Goal: Check status

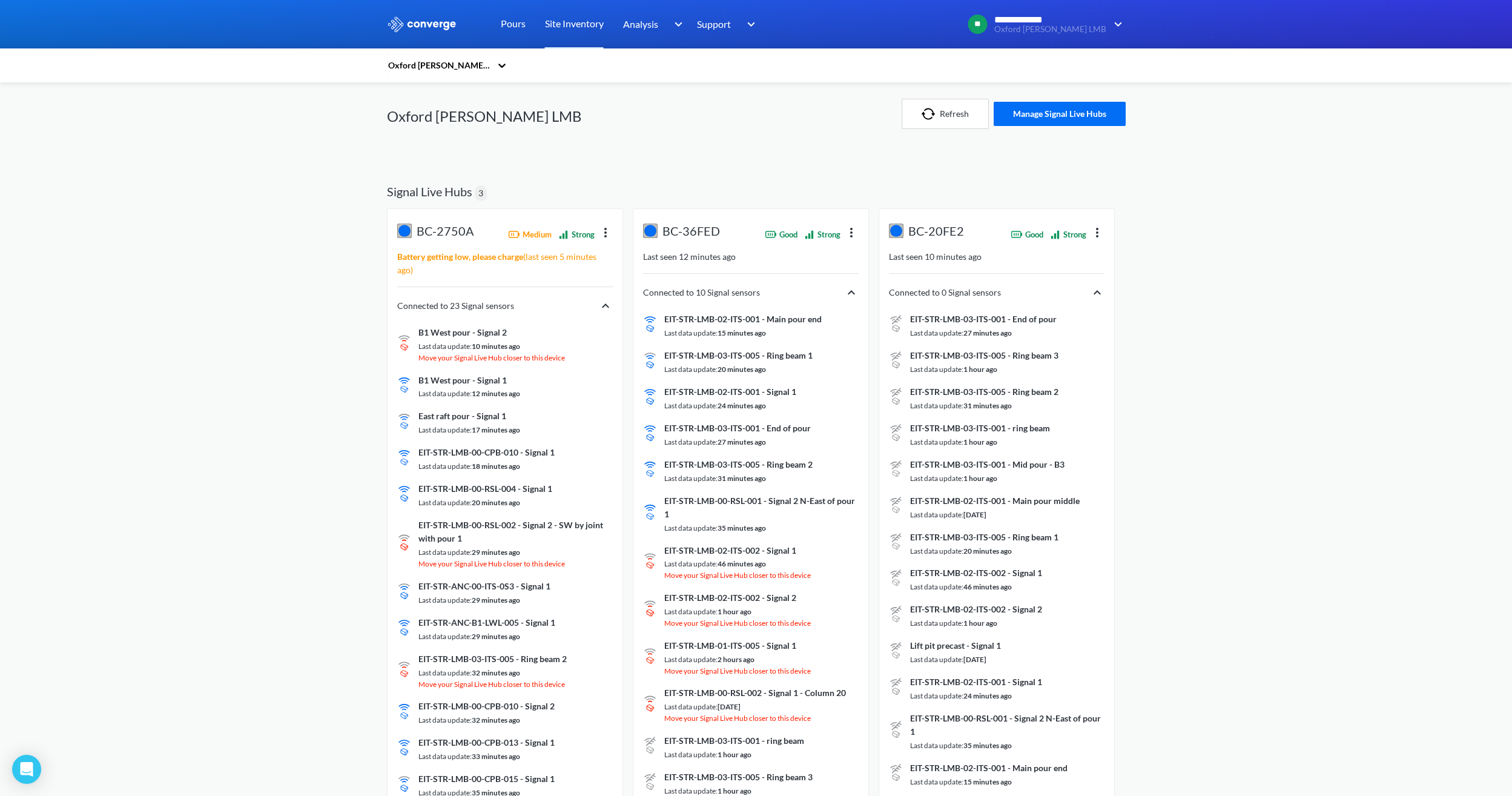
scroll to position [121, 0]
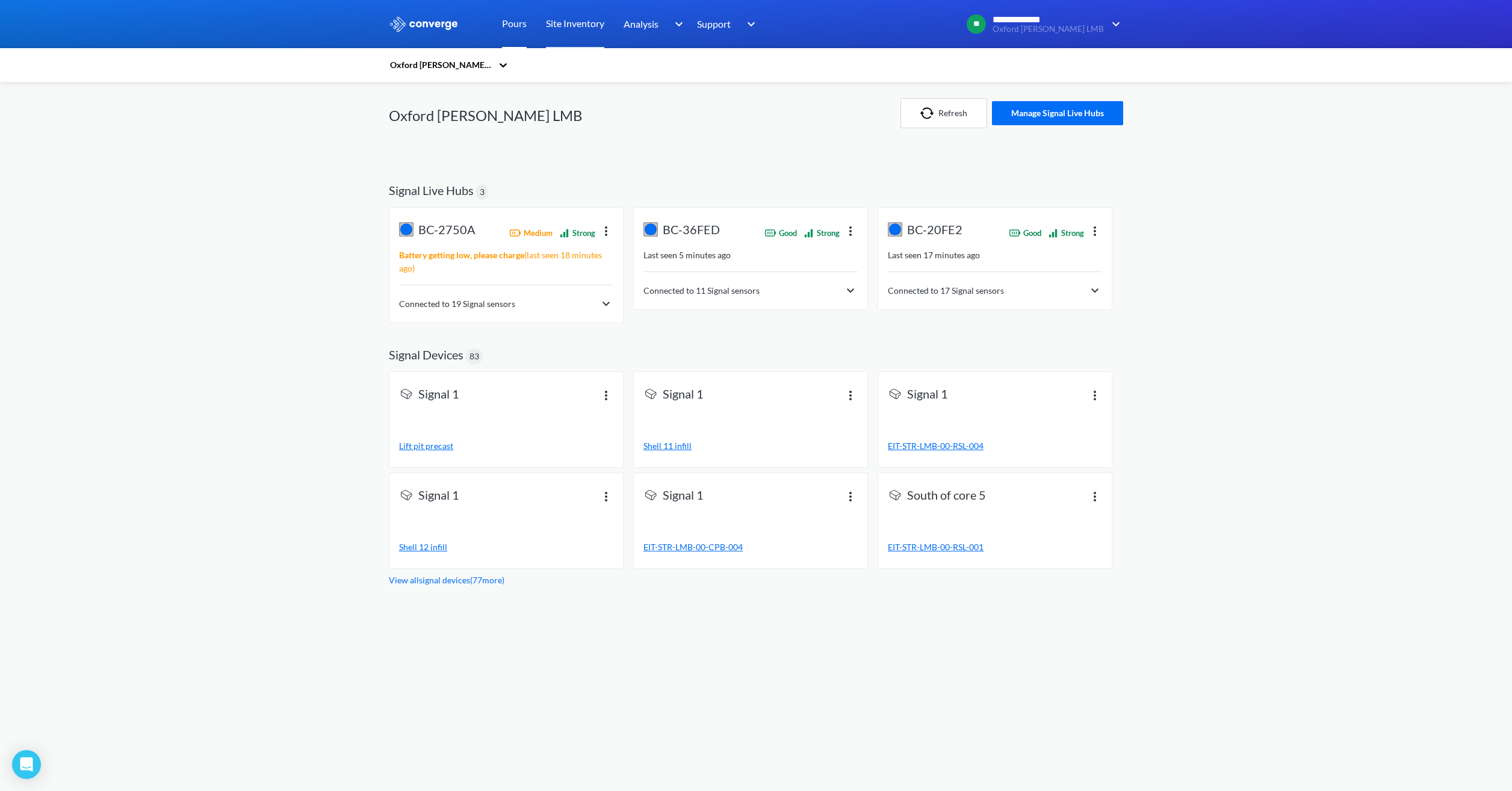
click at [512, 27] on link "Pours" at bounding box center [514, 24] width 24 height 48
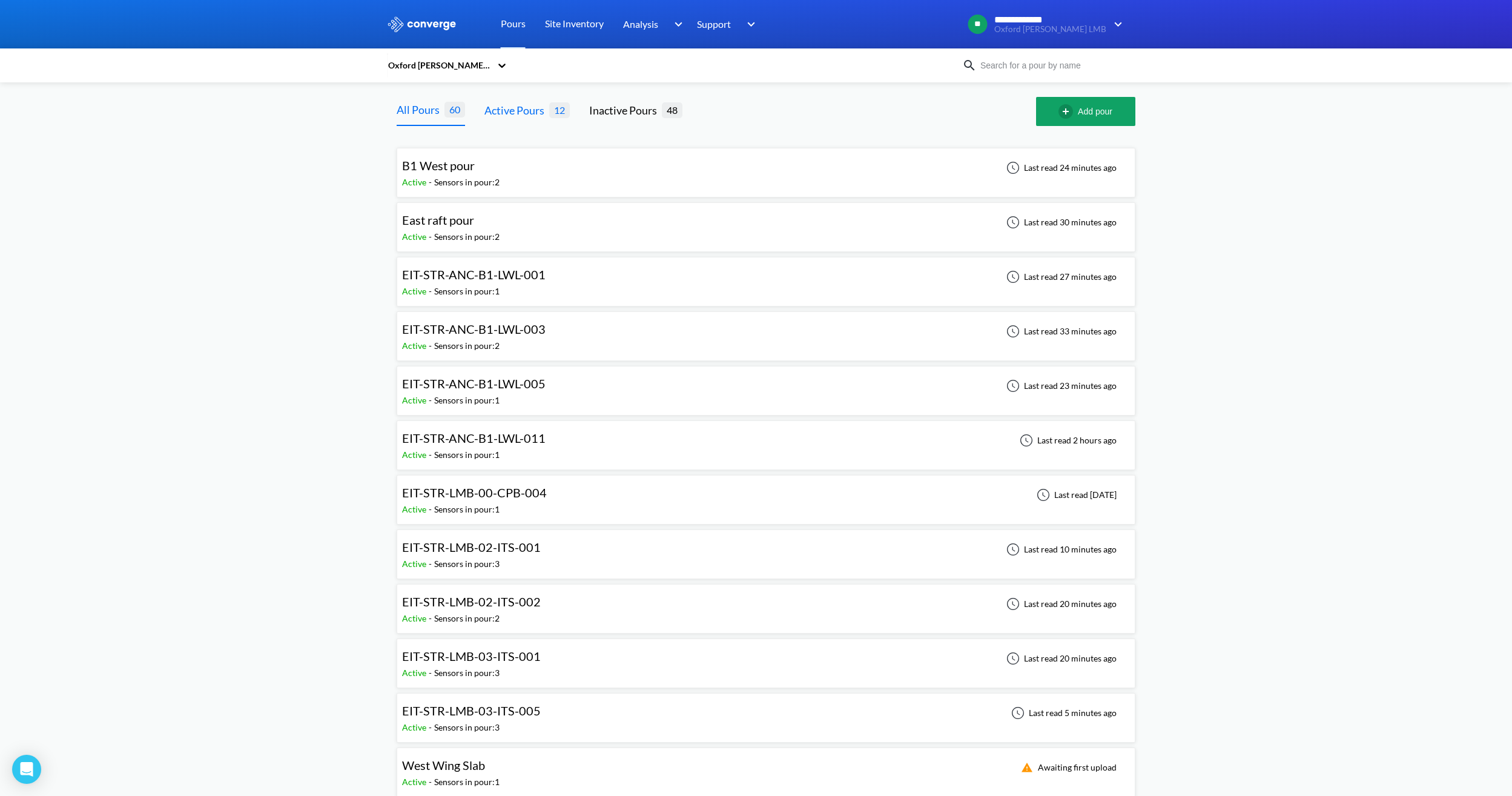
click at [527, 108] on div "Active Pours" at bounding box center [516, 111] width 65 height 17
click at [426, 109] on div "All Pours" at bounding box center [421, 111] width 48 height 17
click at [541, 111] on div "Active Pours" at bounding box center [516, 111] width 65 height 17
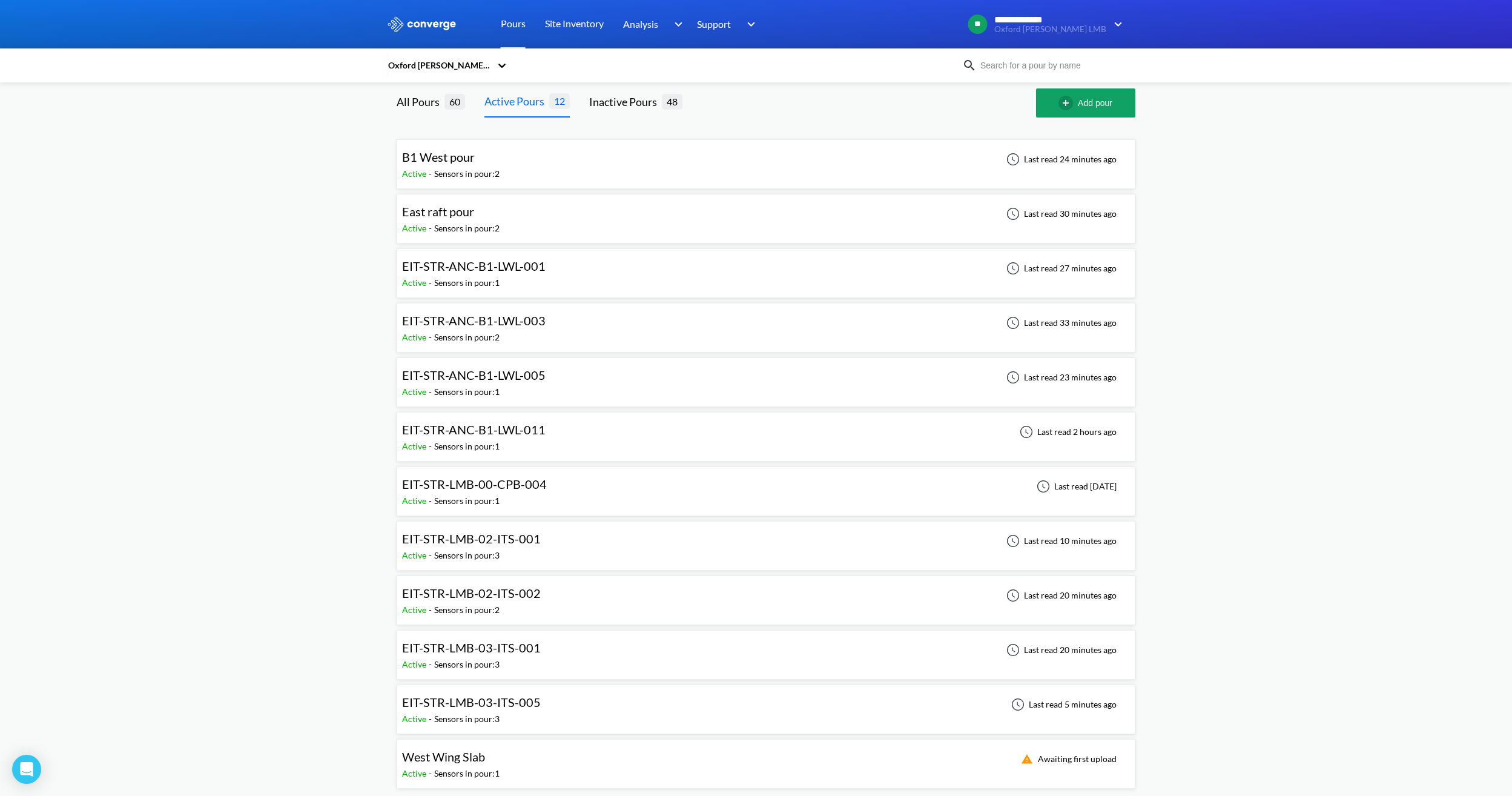
scroll to position [11, 0]
click at [636, 769] on div "West Wing Slab Active - Sensors in pour: 1 Awaiting first upload" at bounding box center [766, 761] width 728 height 39
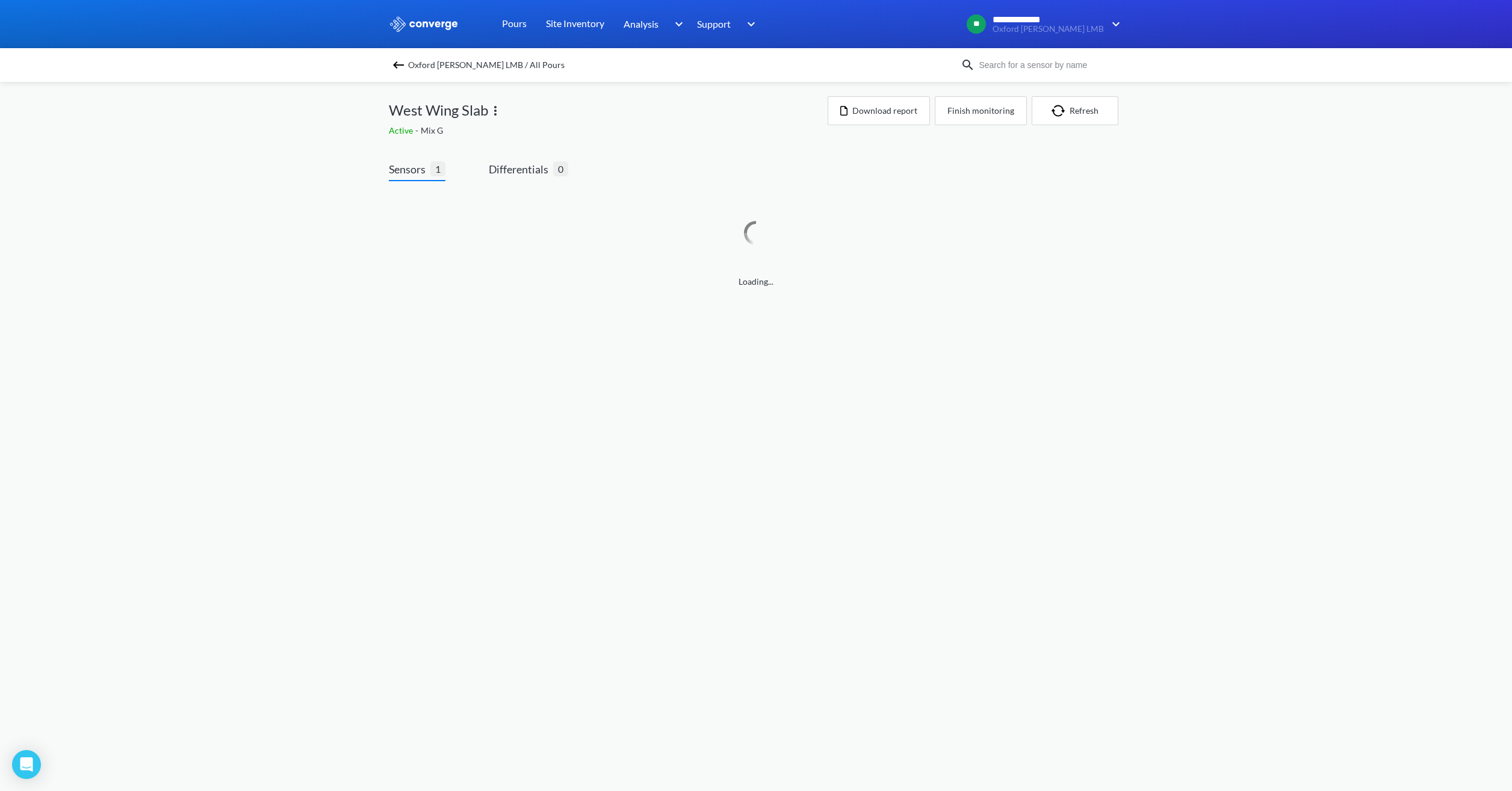
click at [463, 582] on body "**********" at bounding box center [756, 395] width 1512 height 791
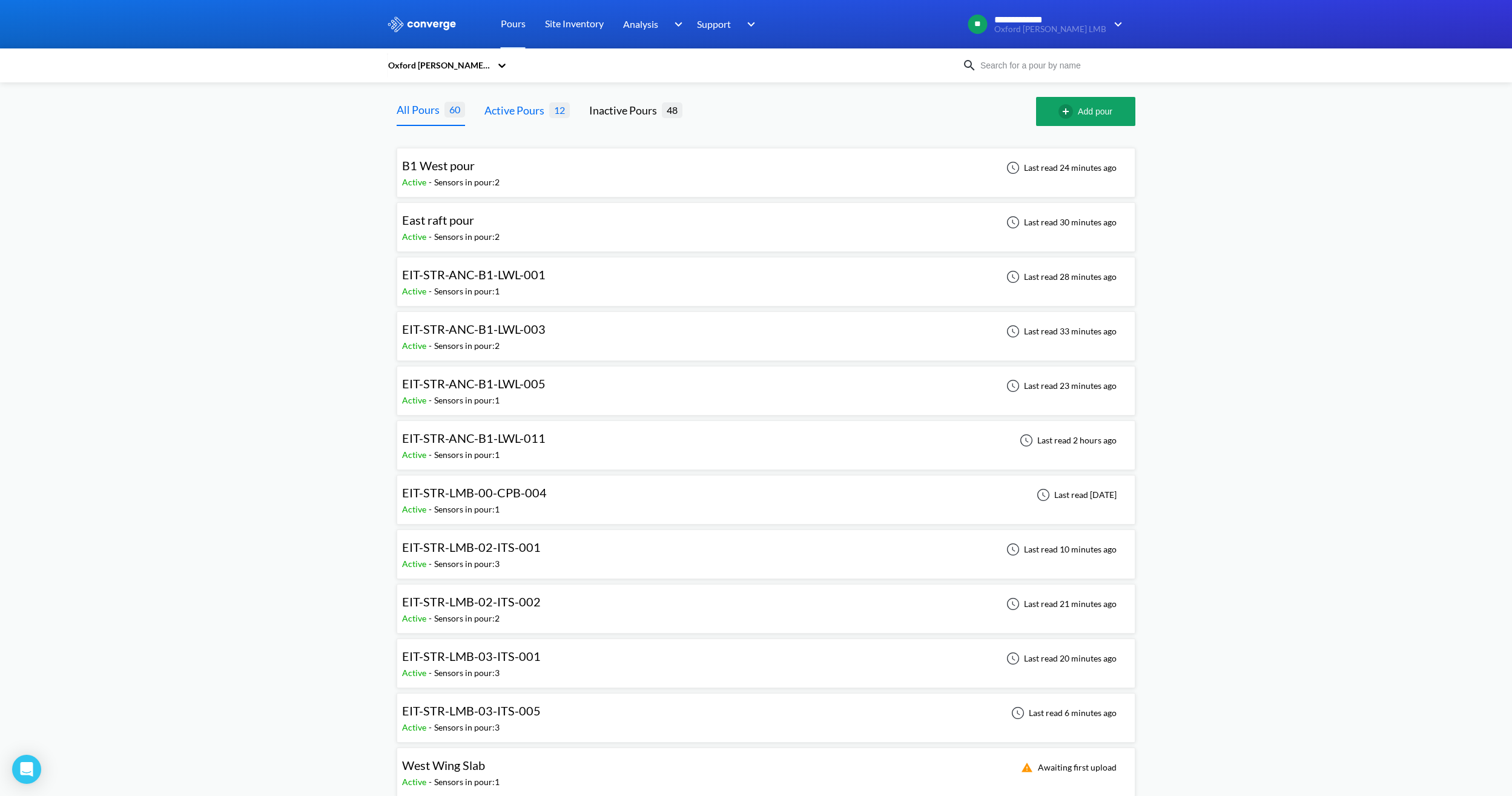
click at [544, 110] on div "Active Pours" at bounding box center [516, 111] width 65 height 17
click at [549, 660] on div "EIT-STR-LMB-03-ITS-001 Active - Sensors in pour: 3 Last read 20 minutes ago" at bounding box center [766, 663] width 728 height 39
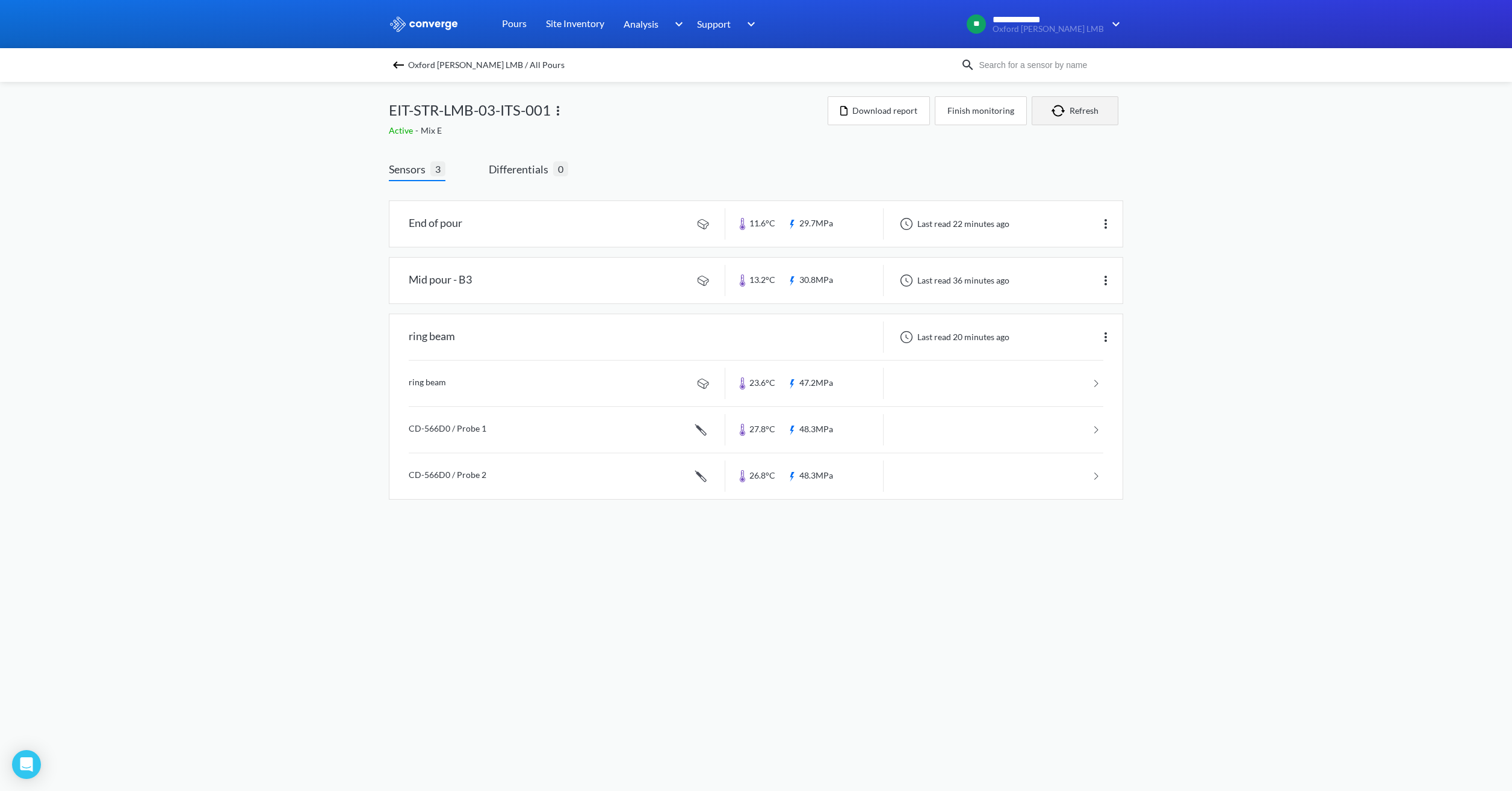
click at [1101, 109] on button "Refresh" at bounding box center [1075, 111] width 87 height 29
click at [649, 285] on link at bounding box center [756, 280] width 733 height 46
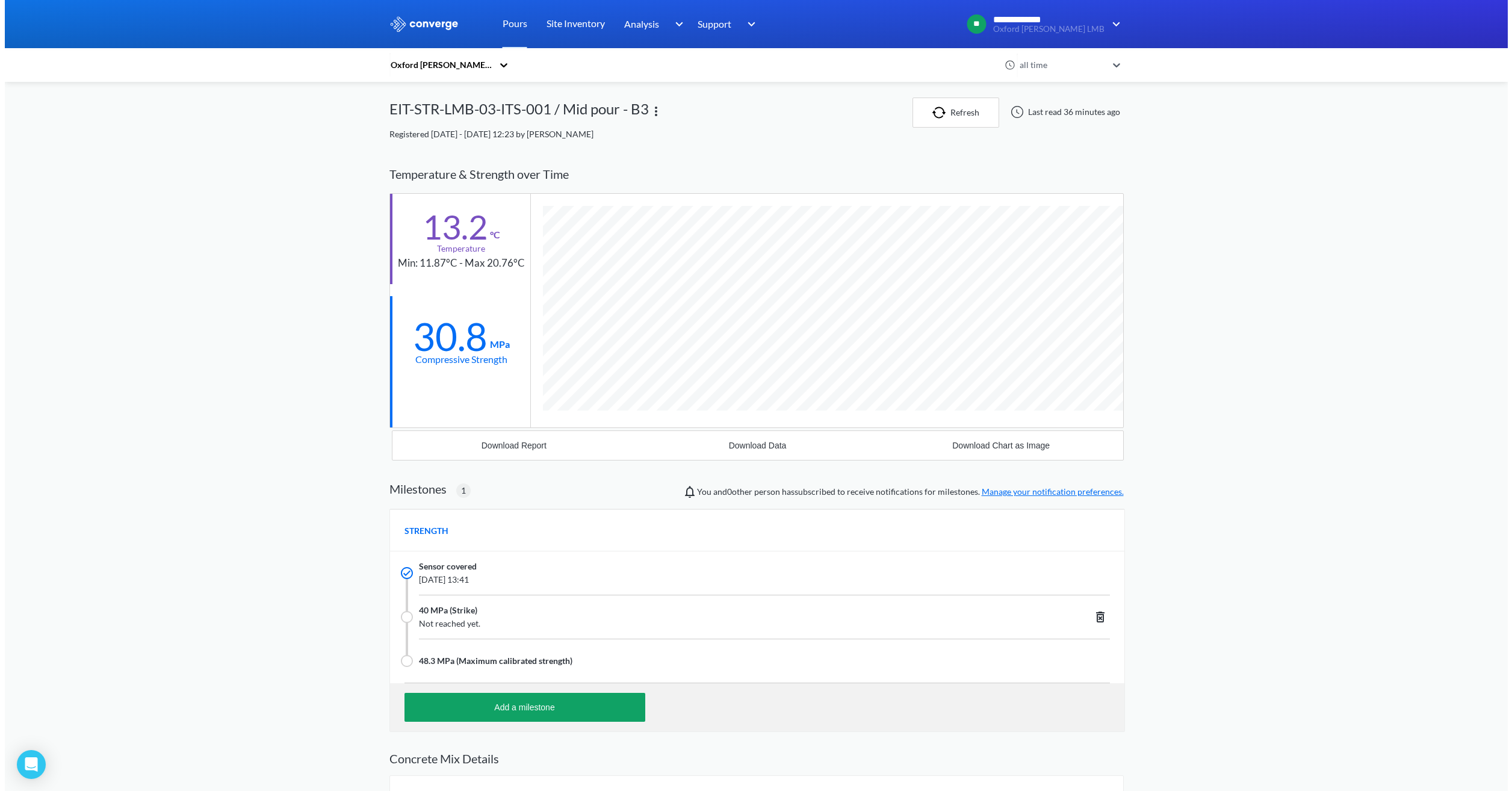
scroll to position [809, 734]
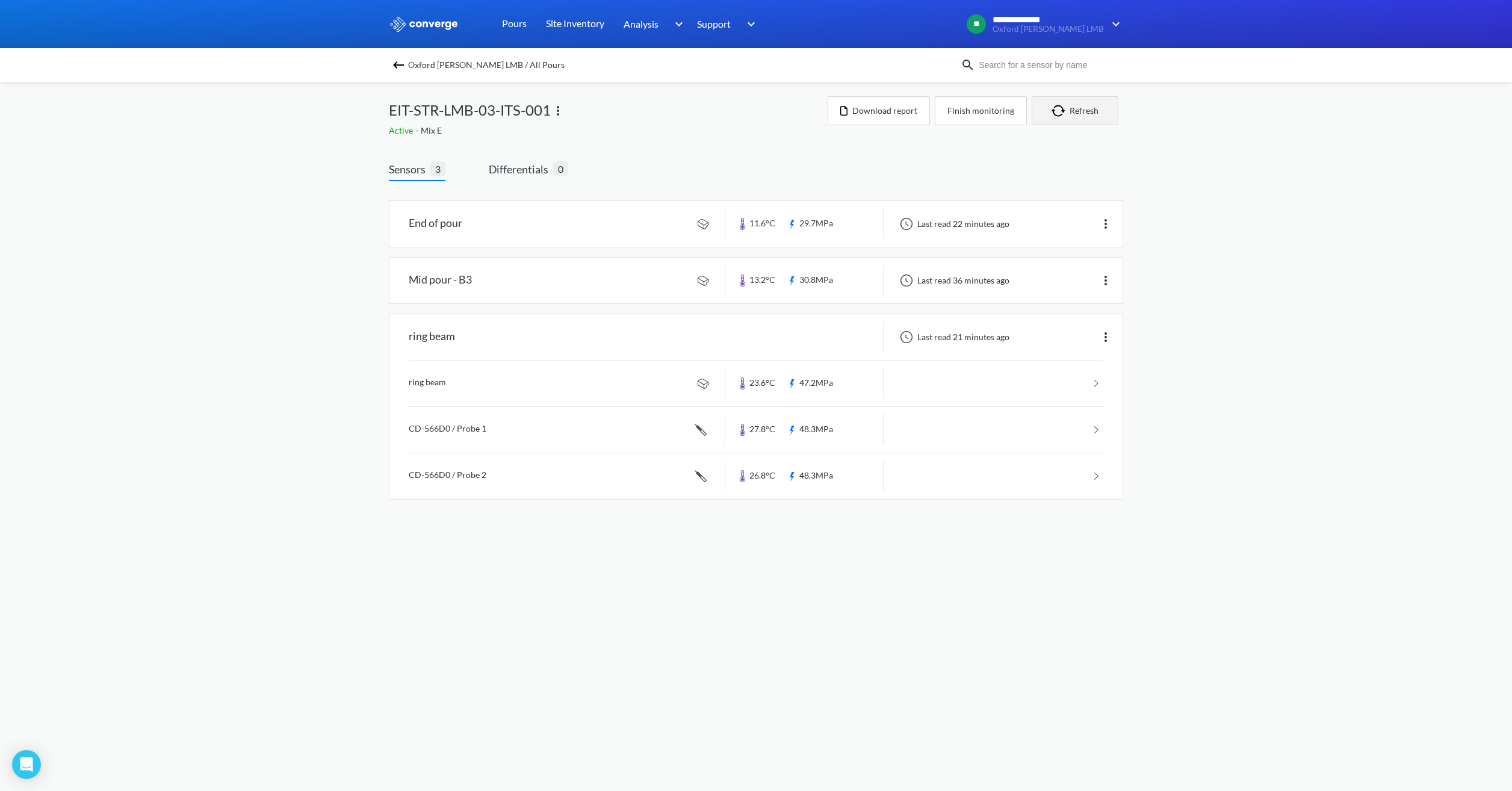
click at [1098, 114] on button "Refresh" at bounding box center [1075, 111] width 87 height 29
click at [667, 126] on div "Active - Mix E" at bounding box center [608, 131] width 438 height 13
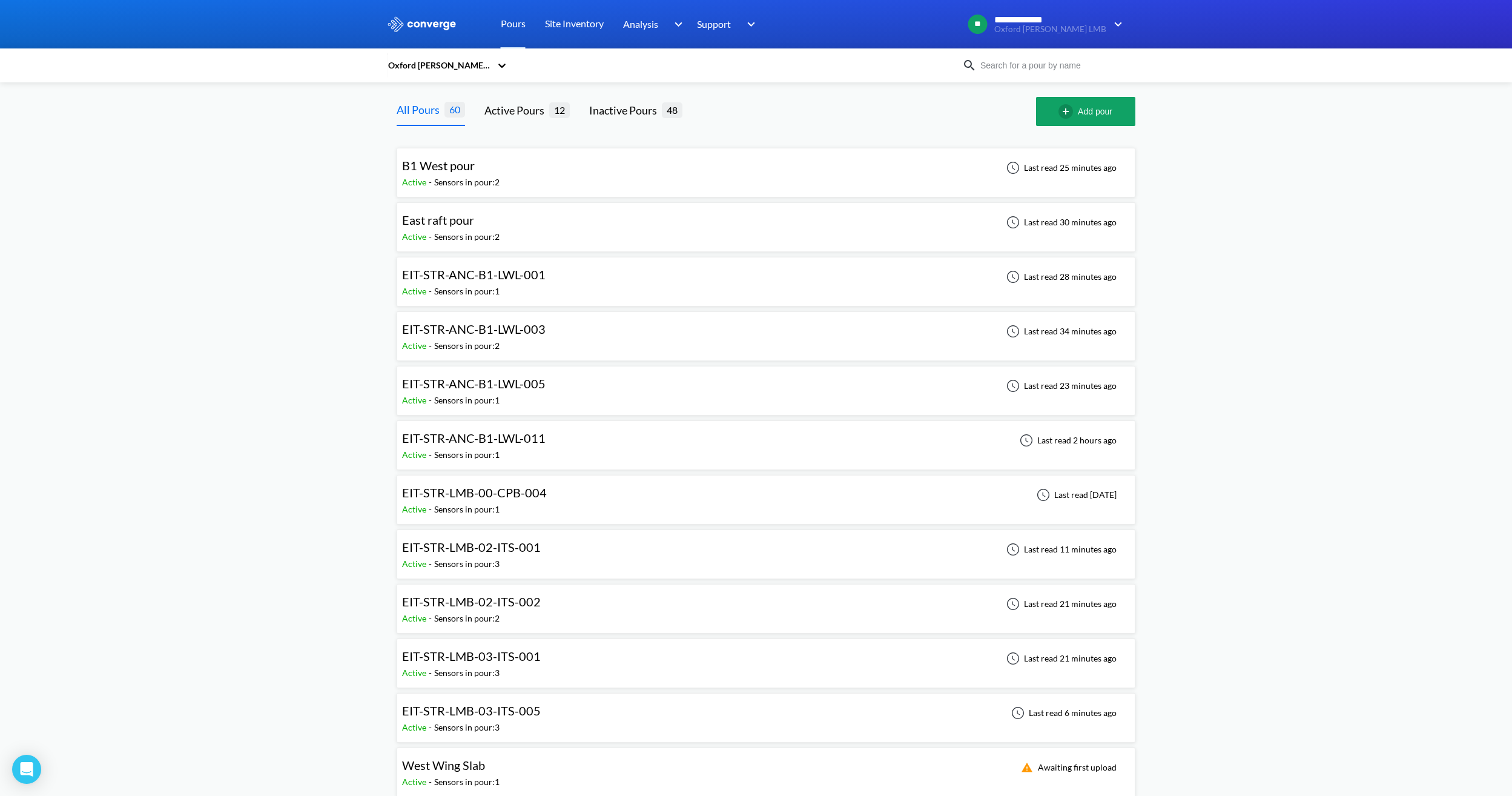
click at [561, 709] on div "EIT-STR-LMB-03-ITS-005 Active - Sensors in pour: 3 Last read 6 minutes ago" at bounding box center [766, 717] width 728 height 39
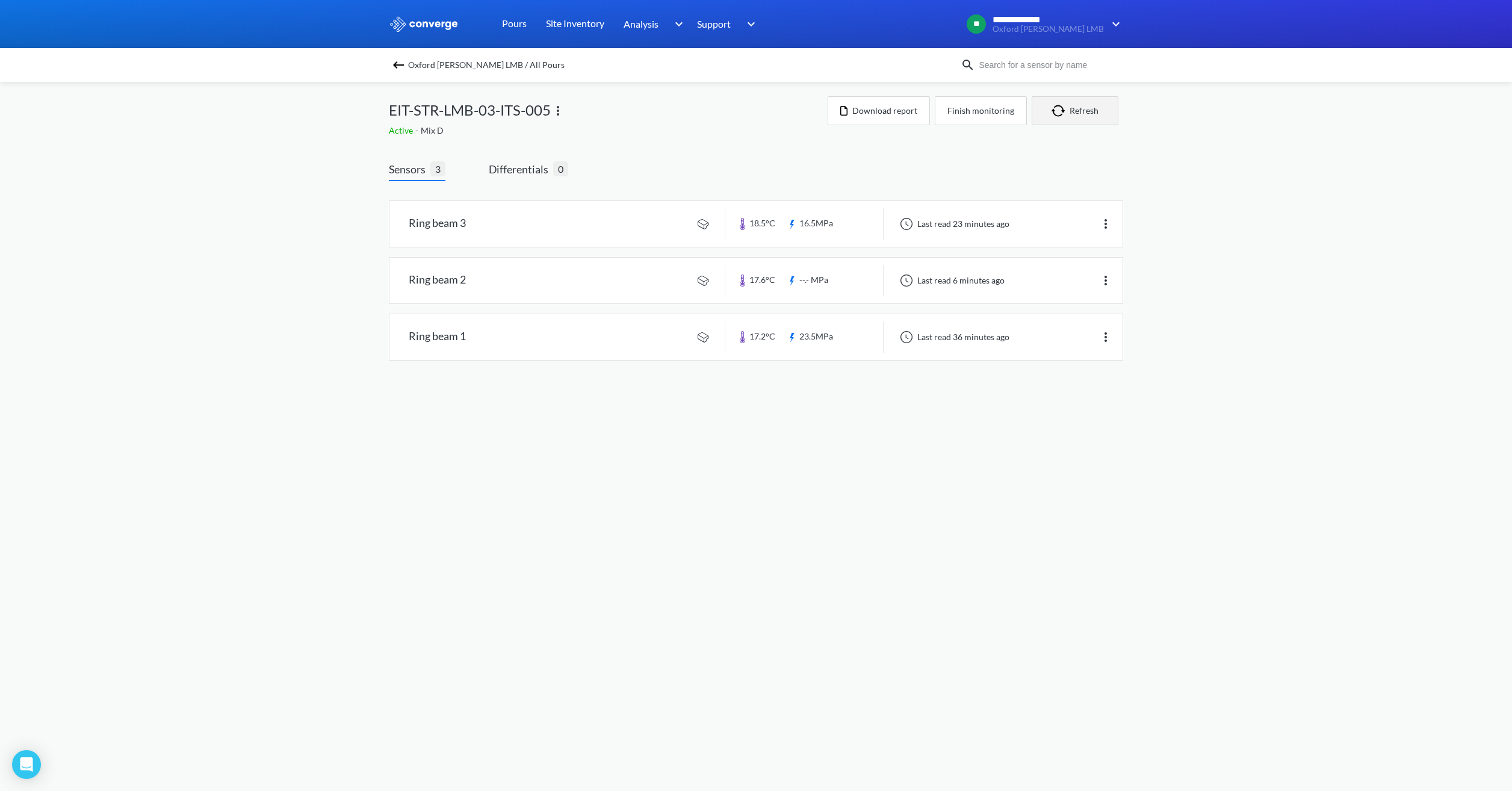
click at [1069, 110] on button "Refresh" at bounding box center [1075, 111] width 87 height 29
click at [1234, 266] on div "**********" at bounding box center [756, 192] width 1512 height 385
click at [1078, 107] on button "Refresh" at bounding box center [1075, 111] width 87 height 29
click at [826, 467] on body "**********" at bounding box center [756, 395] width 1512 height 791
click at [761, 499] on body "**********" at bounding box center [756, 395] width 1512 height 791
